Goal: Transaction & Acquisition: Obtain resource

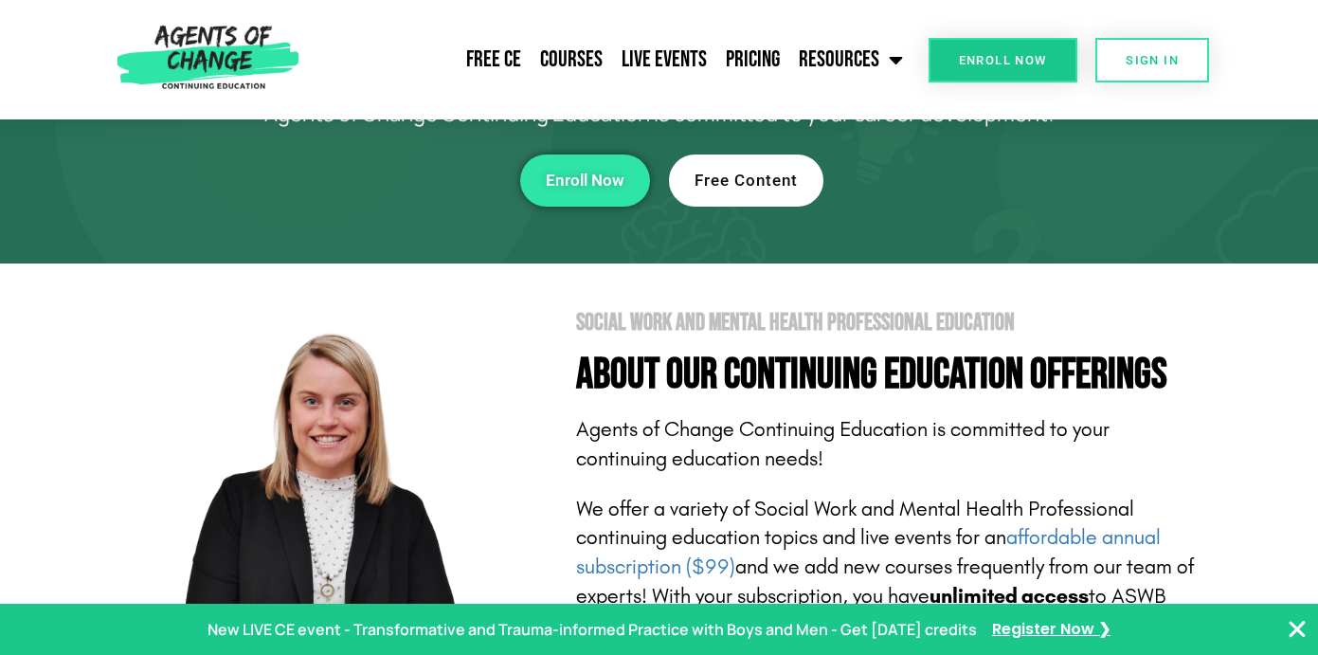
scroll to position [168, 0]
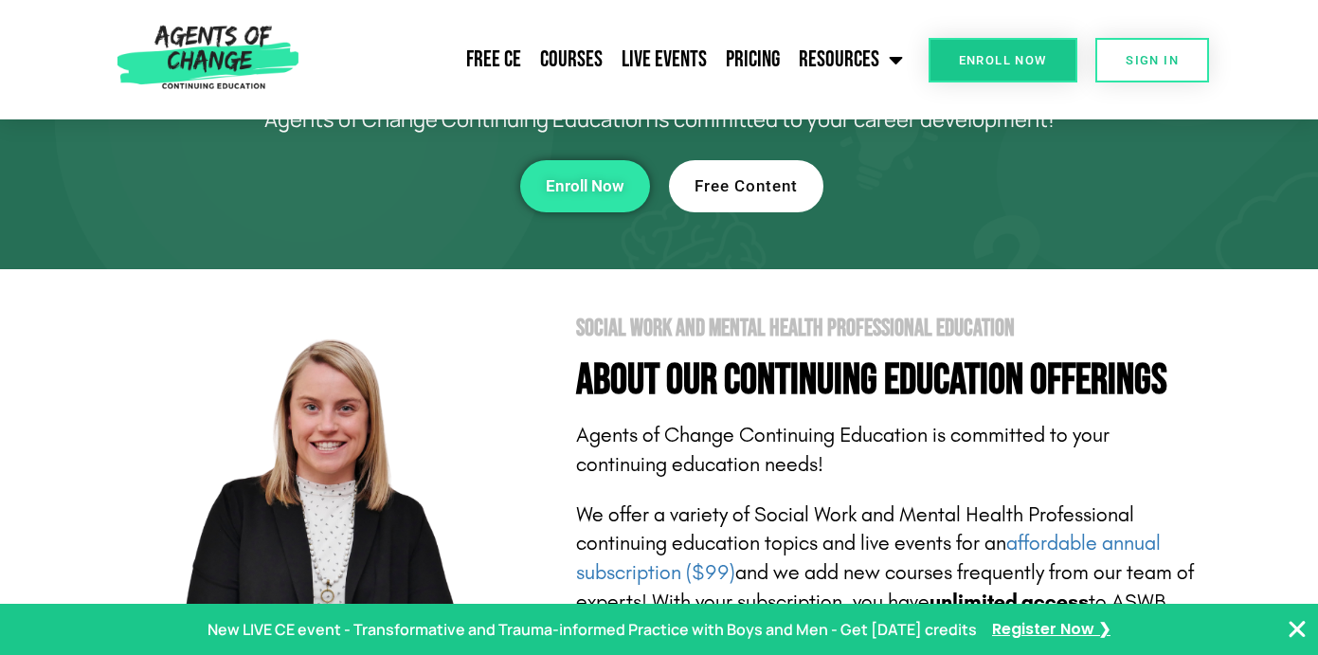
click at [765, 196] on link "Free Content" at bounding box center [746, 186] width 154 height 52
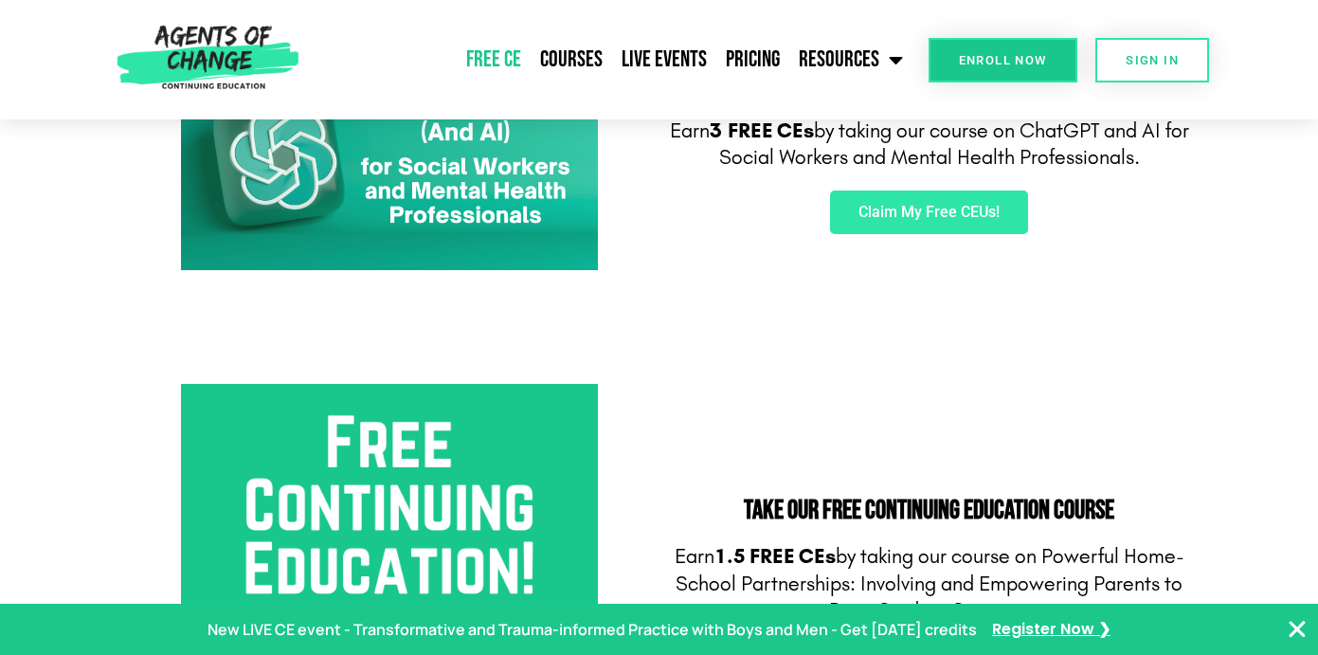
scroll to position [132, 0]
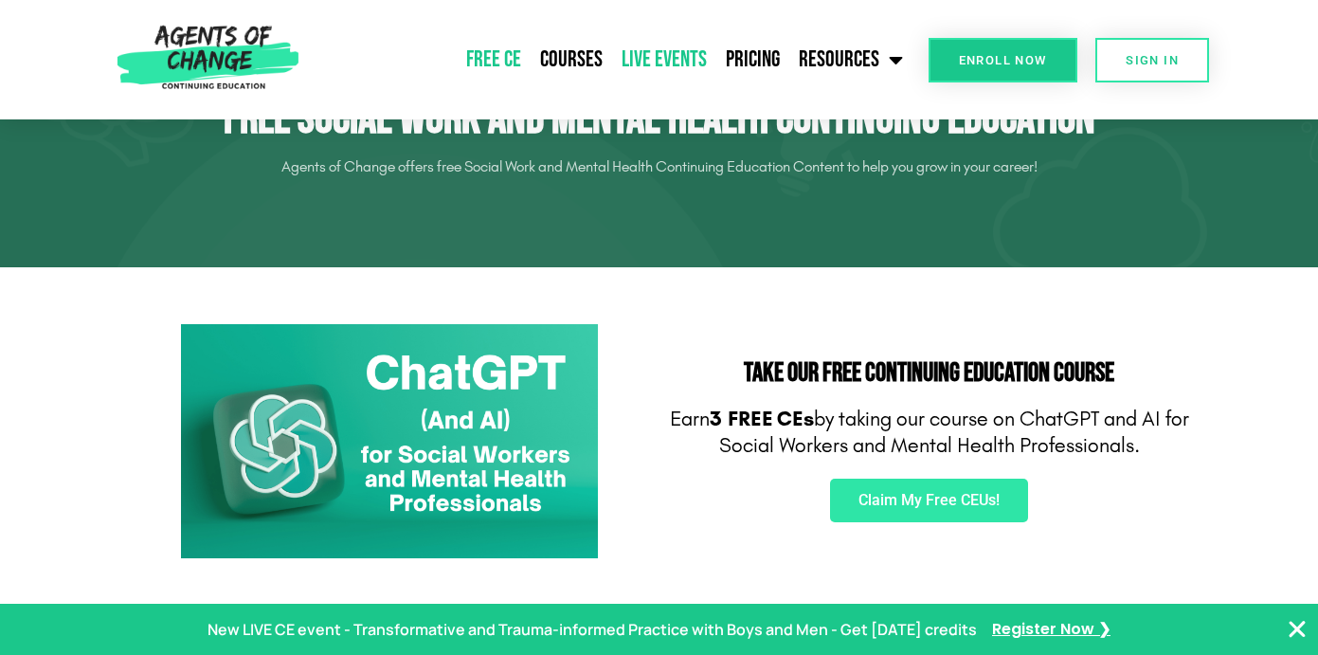
click at [680, 70] on link "Live Events" at bounding box center [664, 59] width 104 height 47
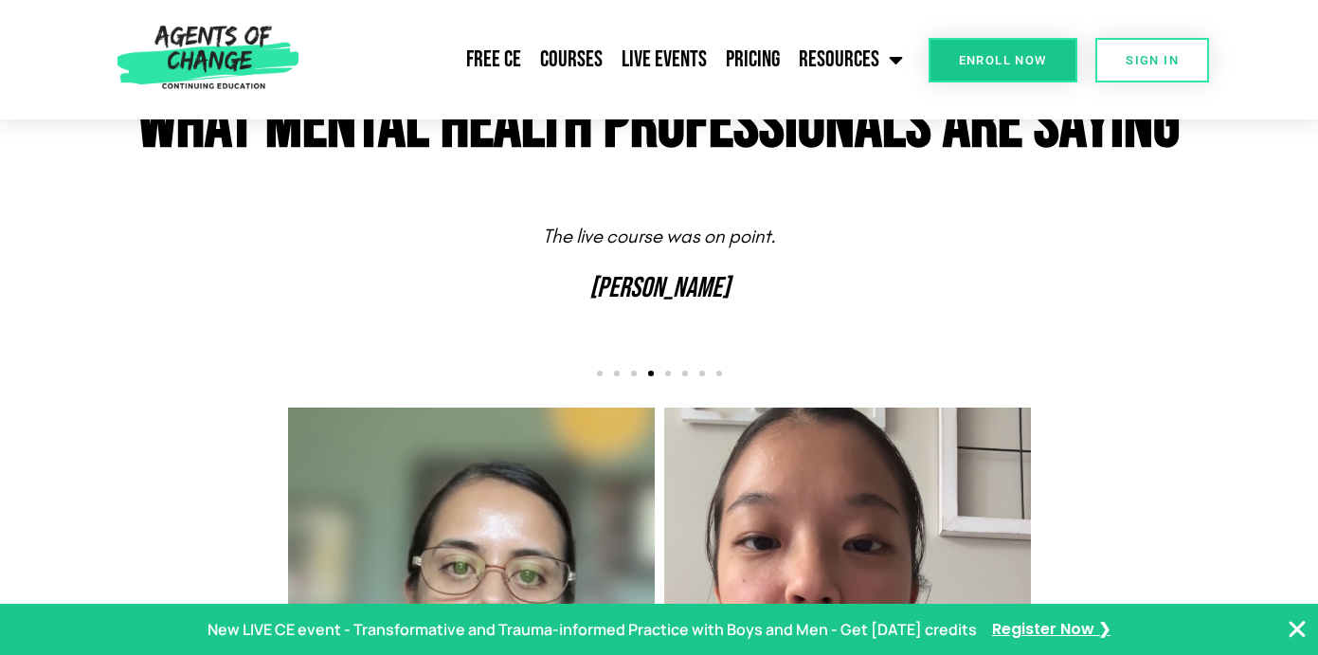
scroll to position [4505, 0]
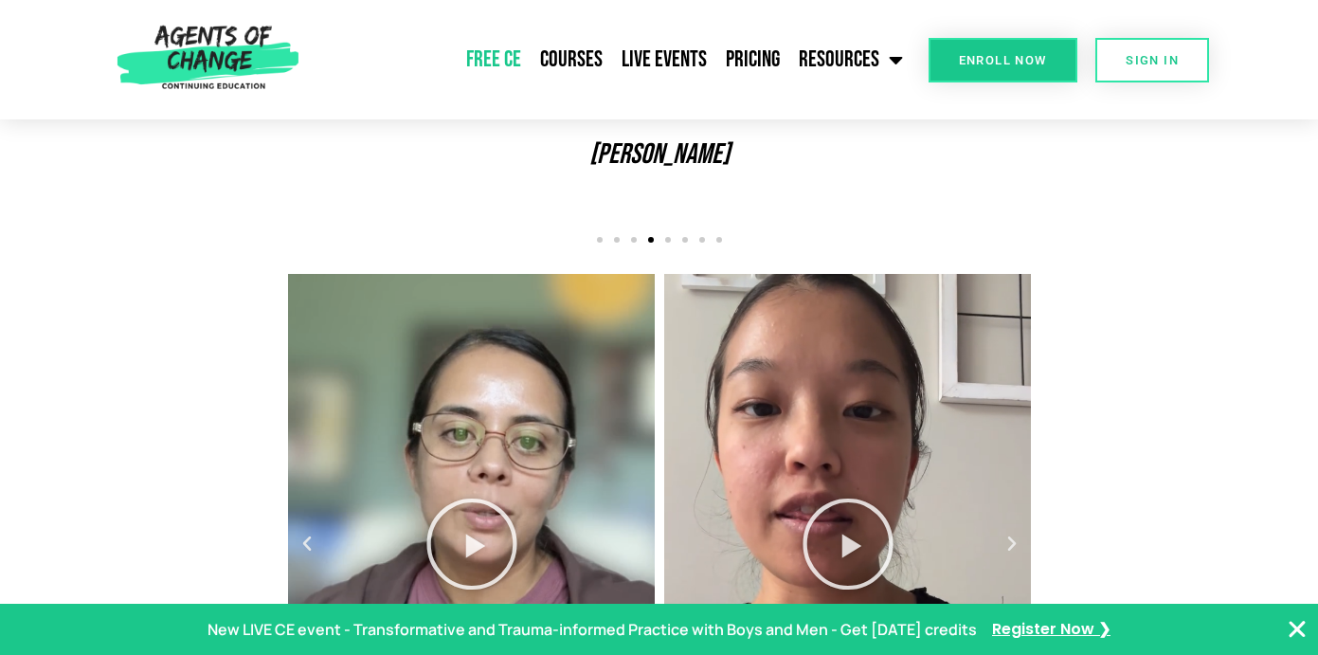
click at [502, 59] on link "Free CE" at bounding box center [494, 59] width 74 height 47
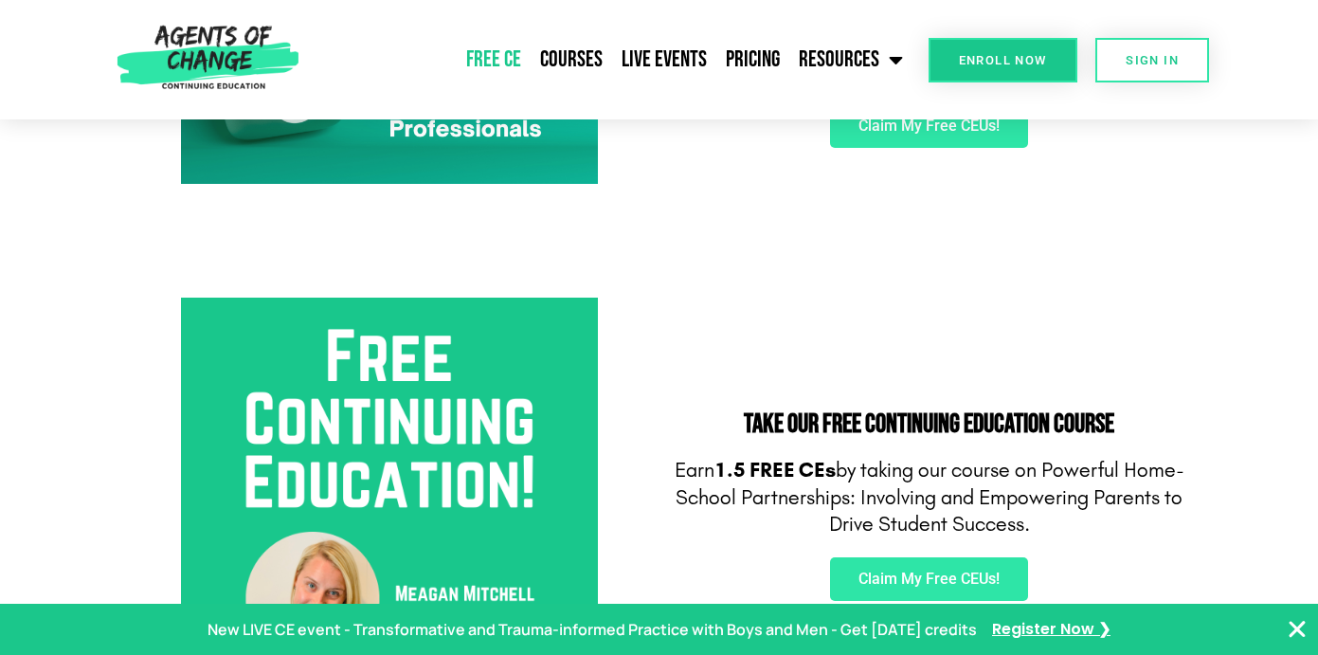
scroll to position [150, 0]
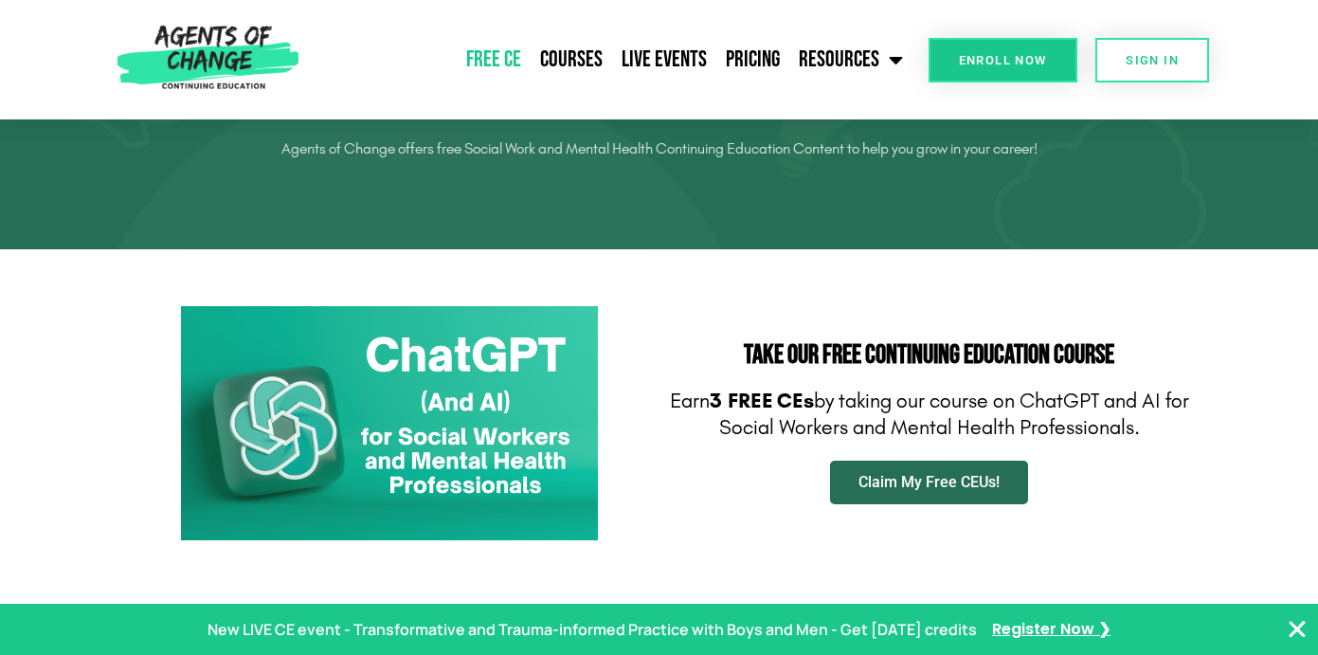
click at [892, 475] on span "Claim My Free CEUs!" at bounding box center [928, 482] width 141 height 15
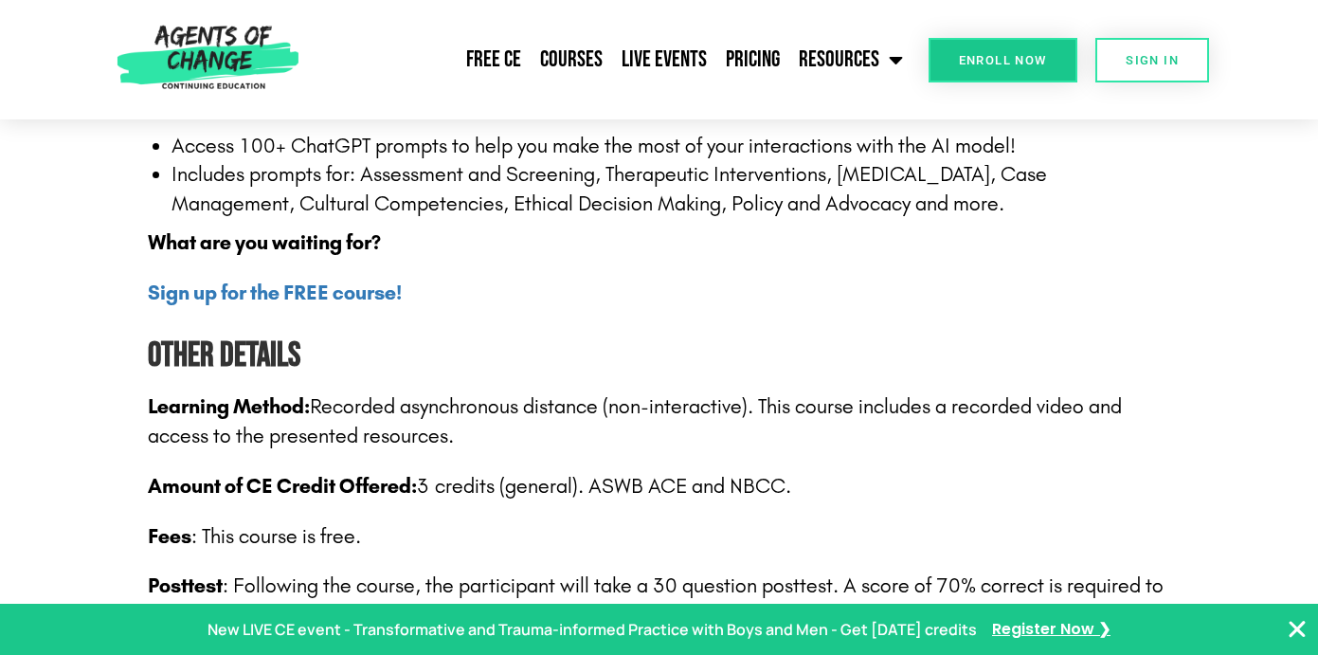
scroll to position [2605, 0]
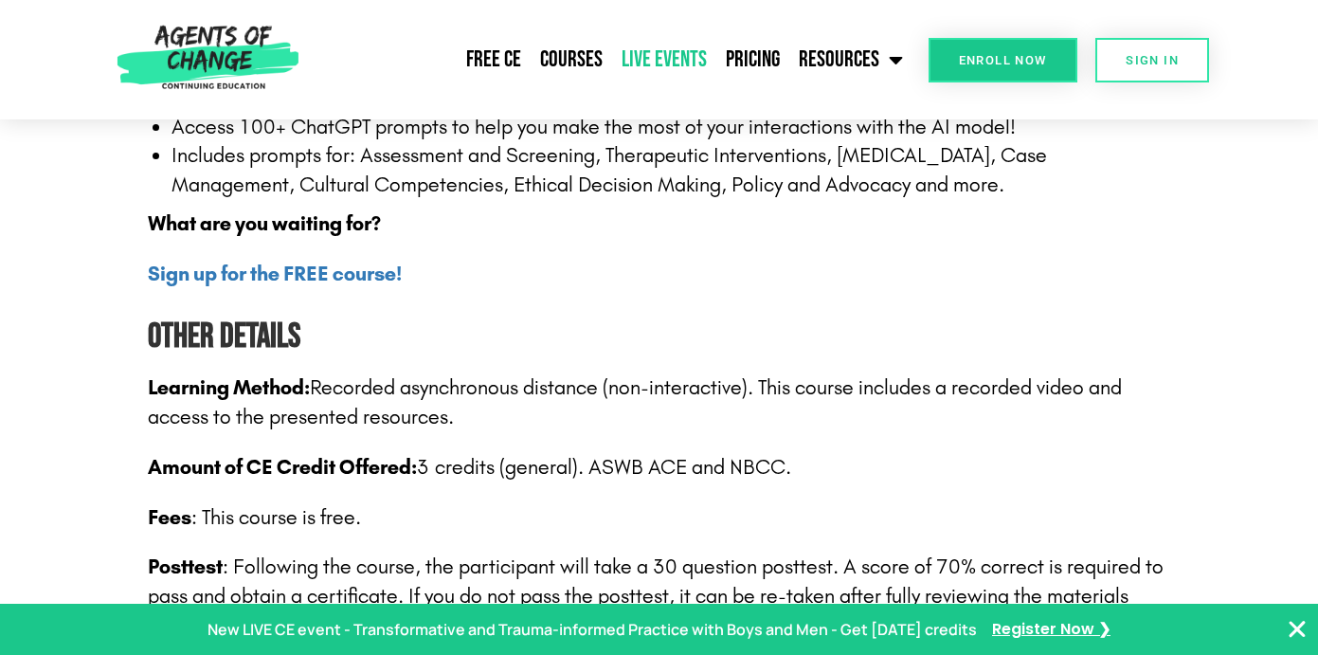
click at [679, 64] on link "Live Events" at bounding box center [664, 59] width 104 height 47
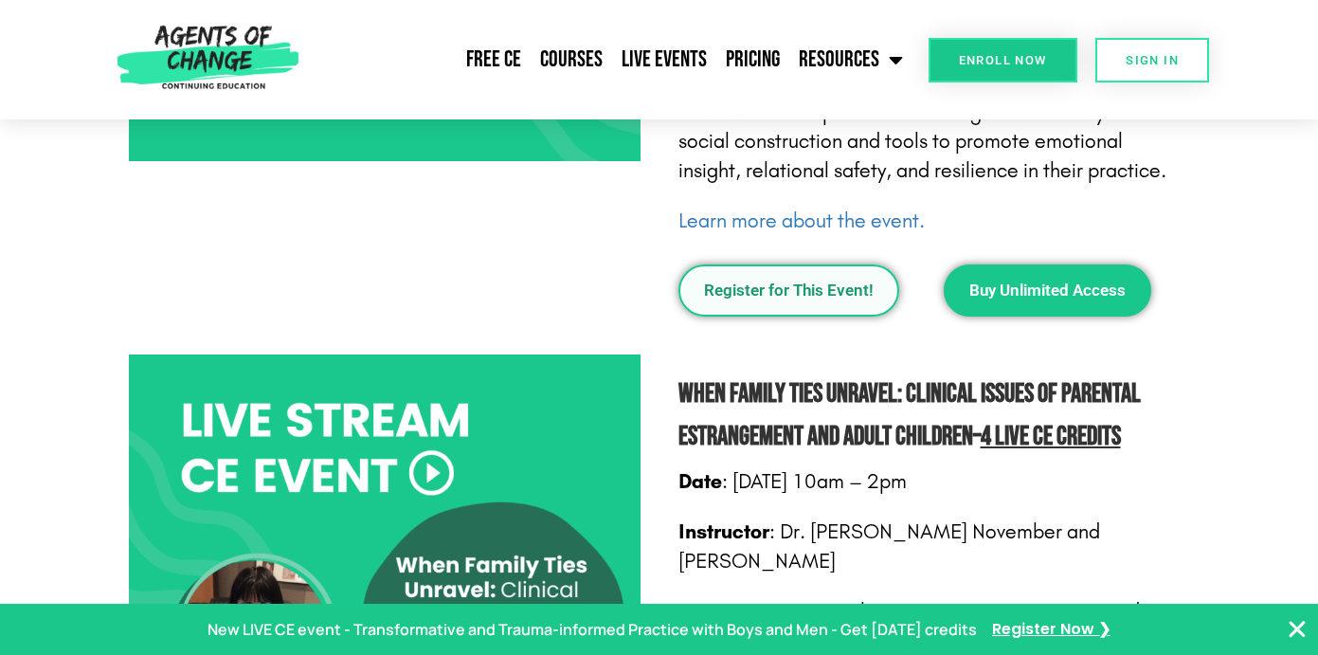
scroll to position [1709, 0]
